Goal: Find specific page/section: Find specific page/section

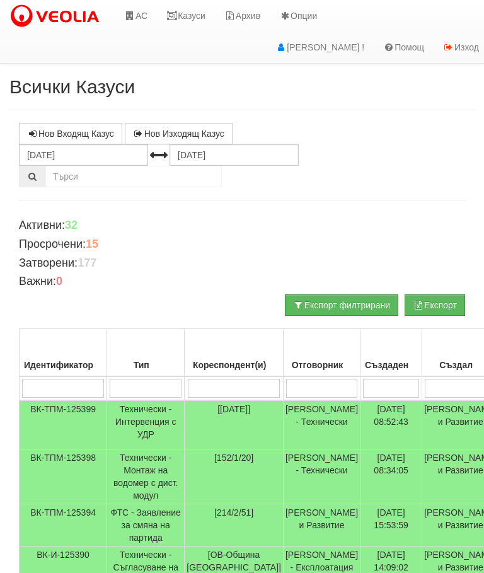
click at [190, 12] on link "Казуси" at bounding box center [186, 15] width 58 height 31
click at [193, 16] on link "Казуси" at bounding box center [186, 15] width 58 height 31
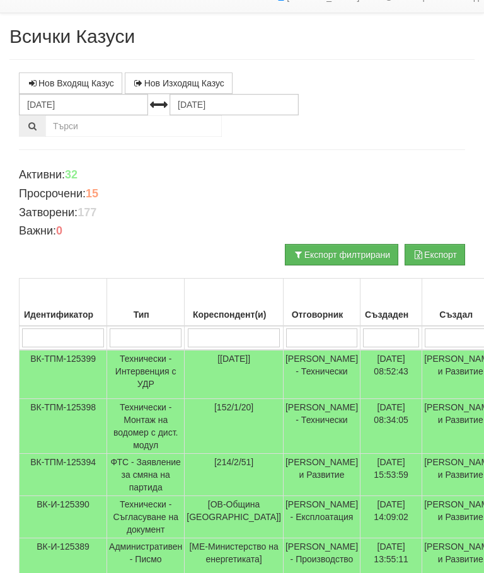
scroll to position [59, 0]
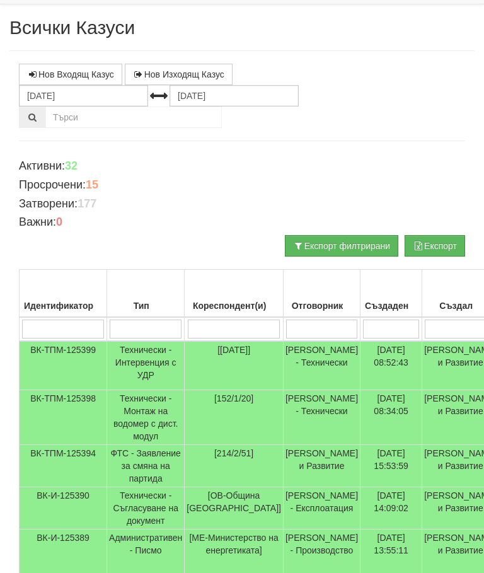
click at [215, 325] on input "search" at bounding box center [234, 328] width 93 height 19
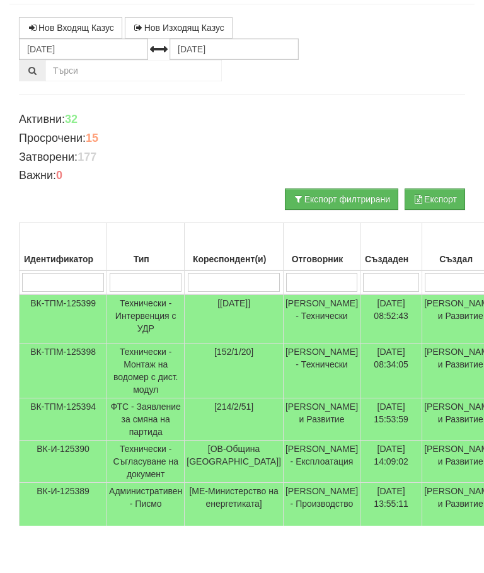
type input "1"
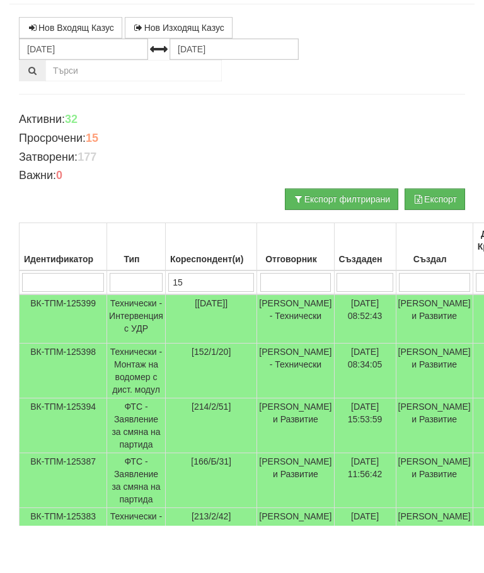
type input "154"
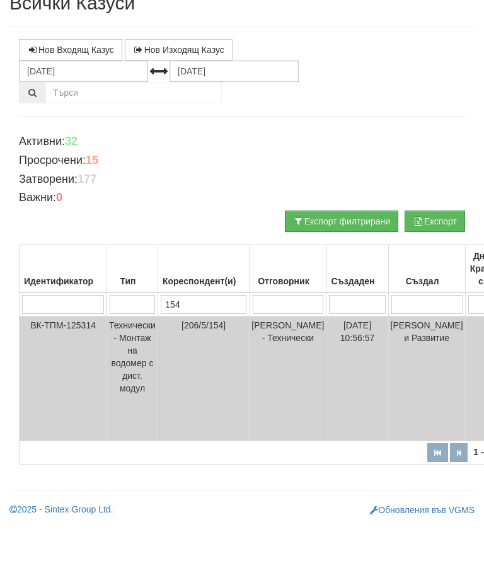
scroll to position [35, 0]
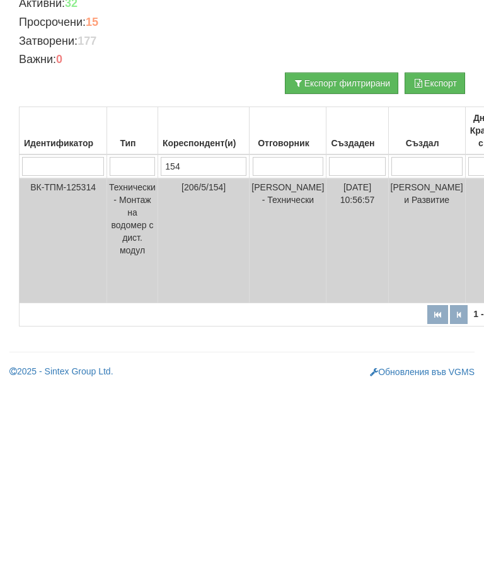
type input "15"
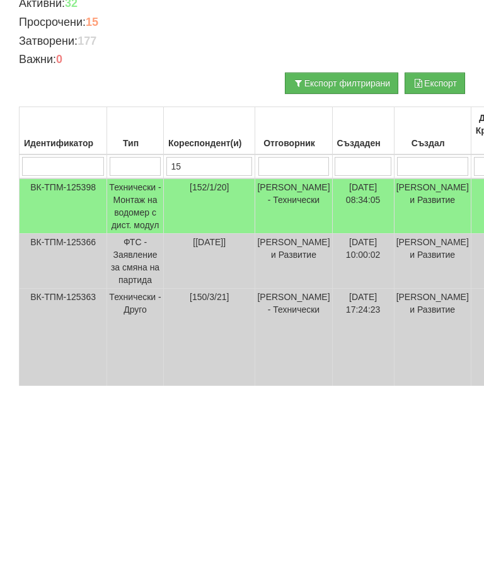
type input "153"
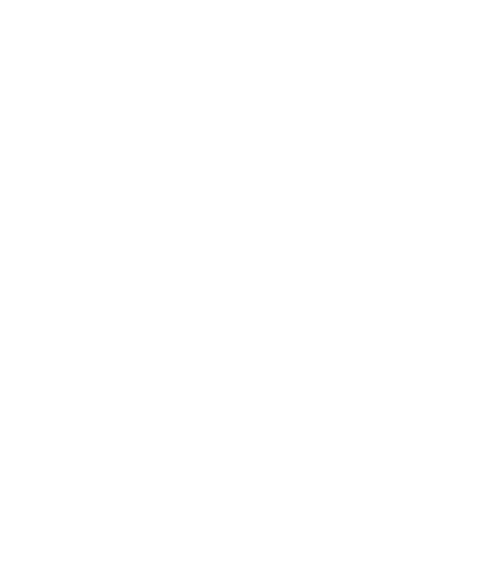
scroll to position [20, 0]
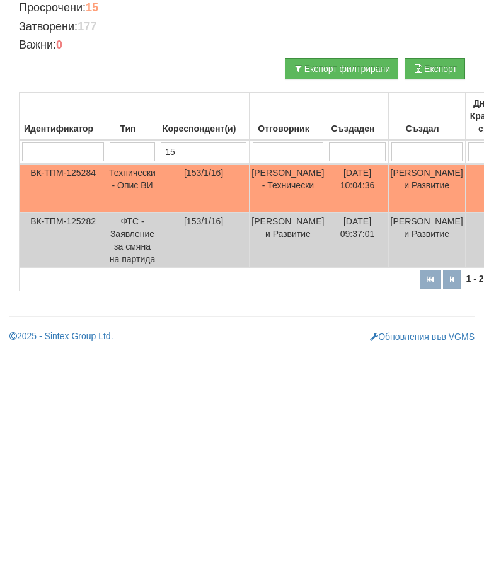
type input "1"
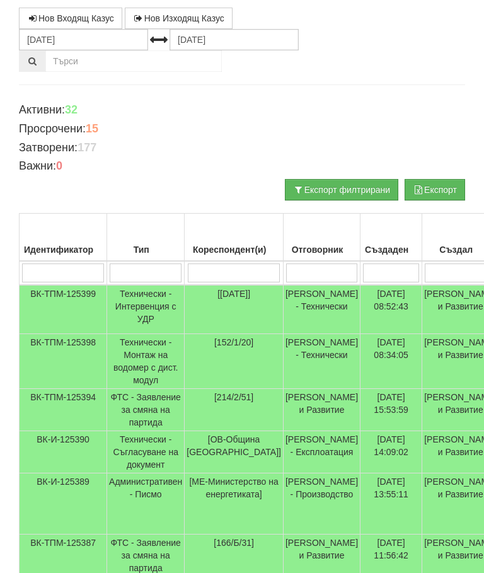
scroll to position [0, 0]
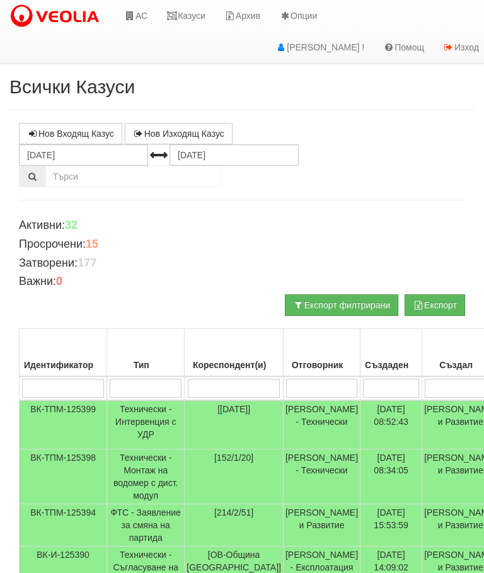
click at [191, 18] on link "Казуси" at bounding box center [186, 15] width 58 height 31
